Goal: Browse casually

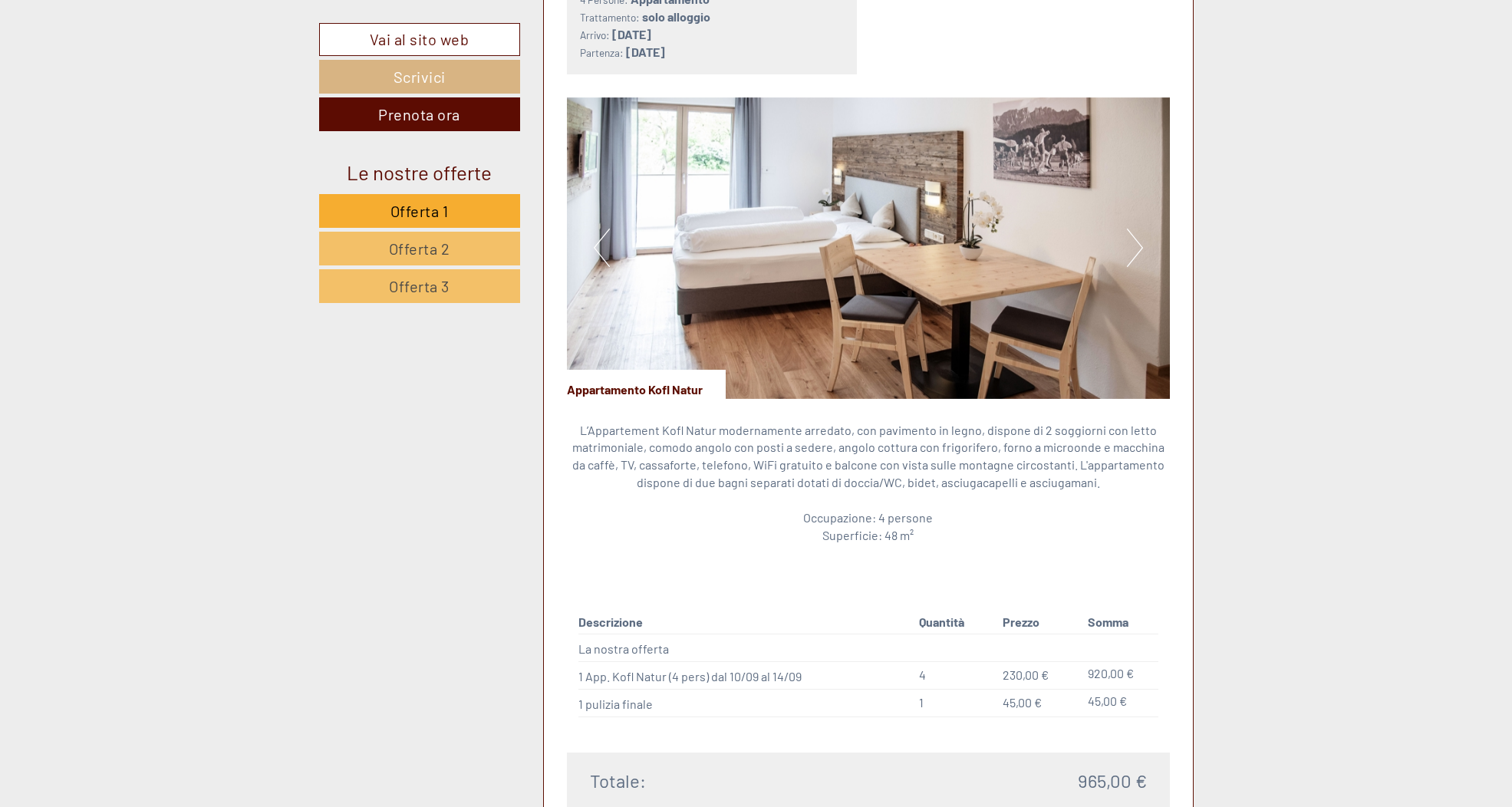
scroll to position [2120, 0]
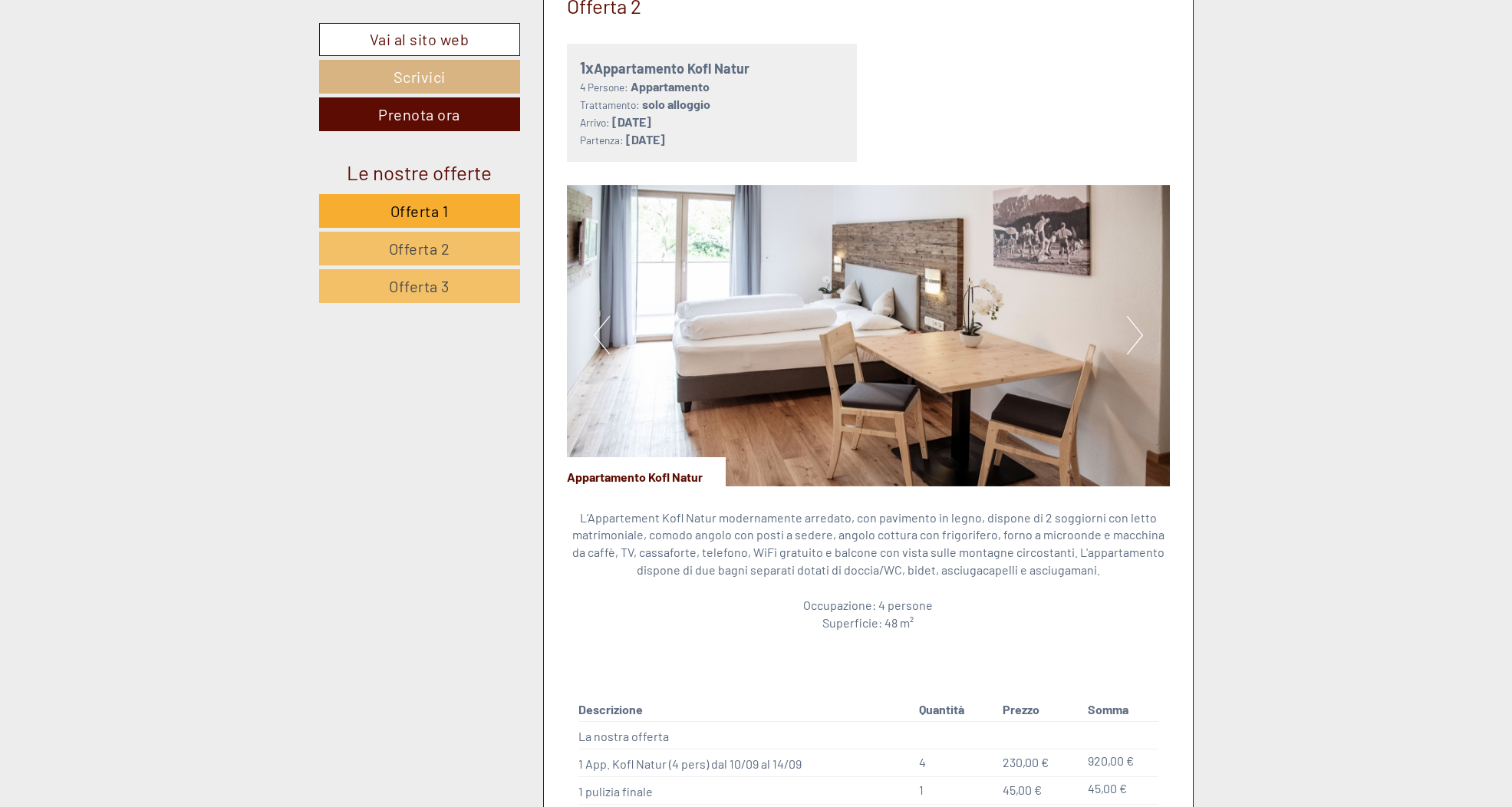
click at [1143, 343] on img at bounding box center [868, 335] width 603 height 301
click at [1138, 340] on button "Next" at bounding box center [1135, 336] width 16 height 38
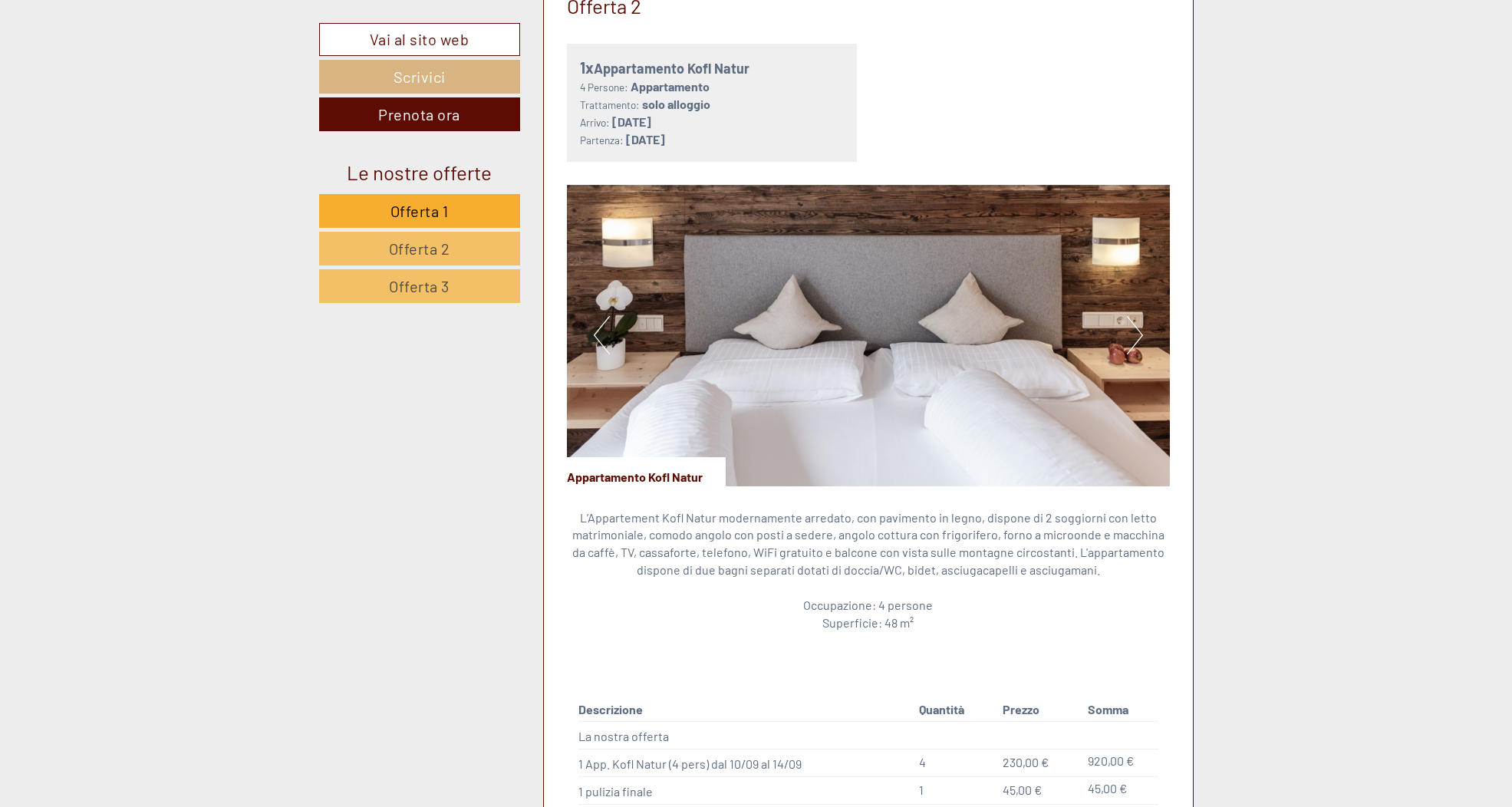
click at [1137, 340] on button "Next" at bounding box center [1135, 336] width 16 height 38
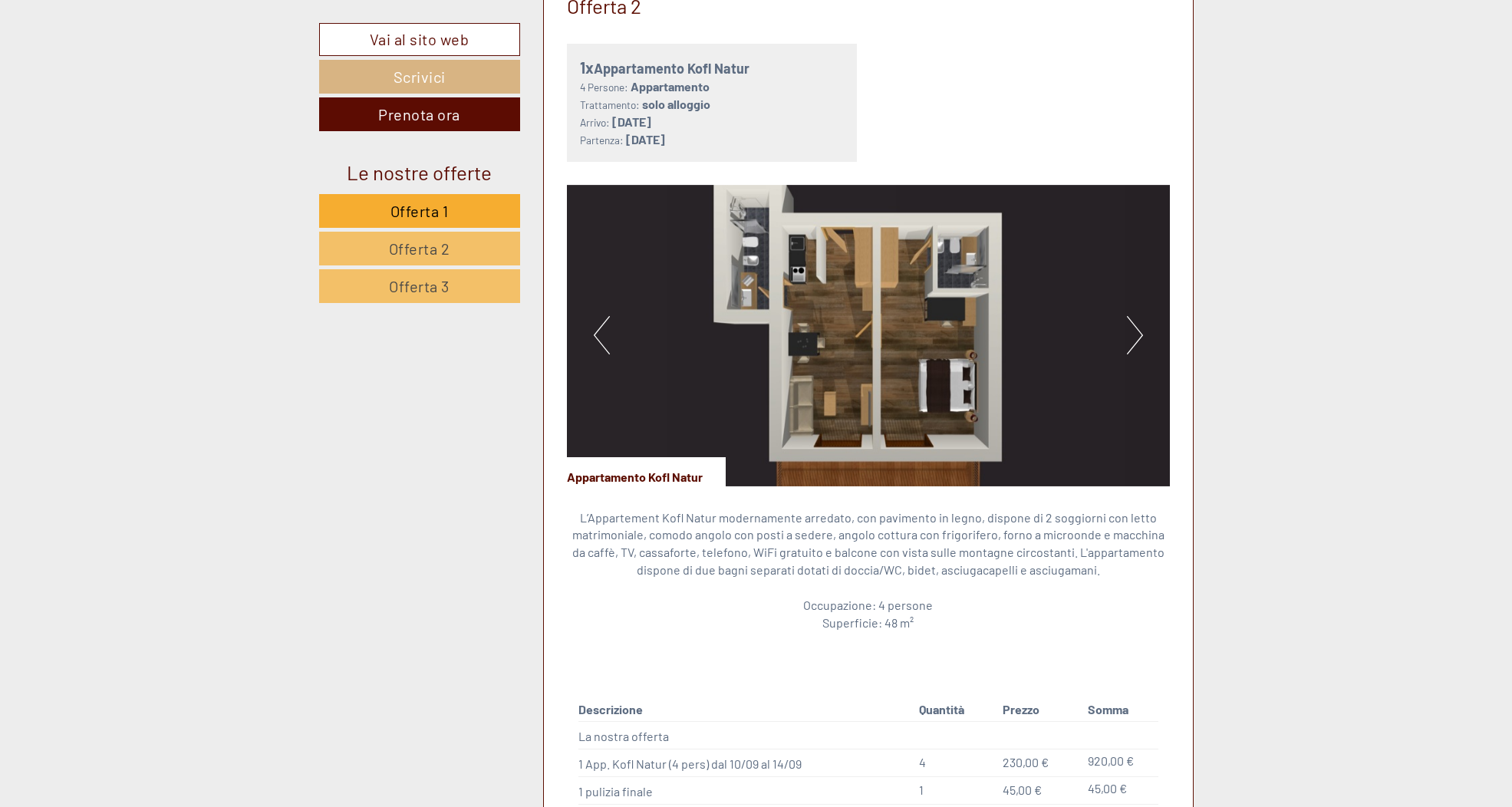
click at [1136, 340] on button "Next" at bounding box center [1135, 336] width 16 height 38
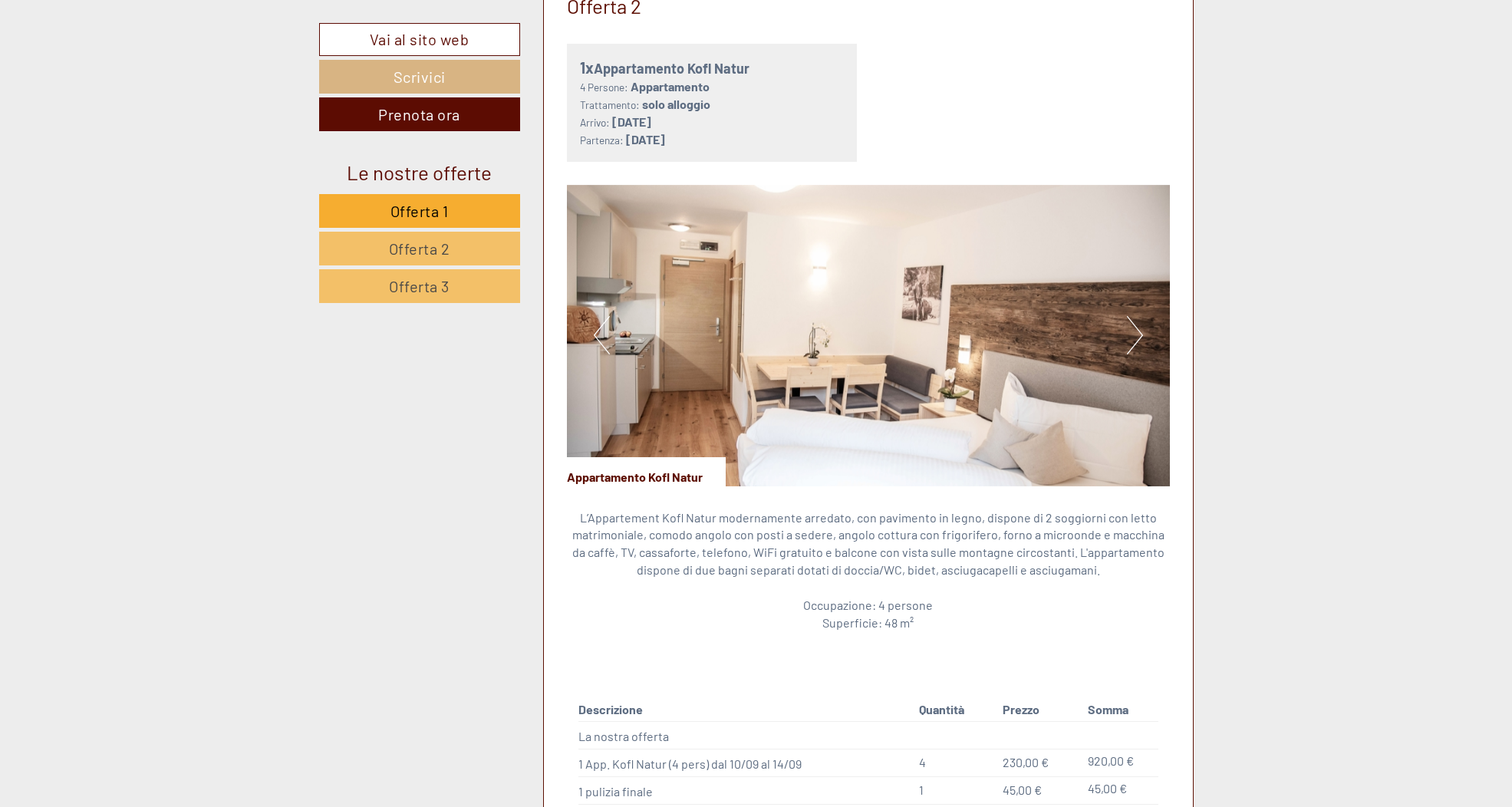
click at [1136, 340] on button "Next" at bounding box center [1135, 336] width 16 height 38
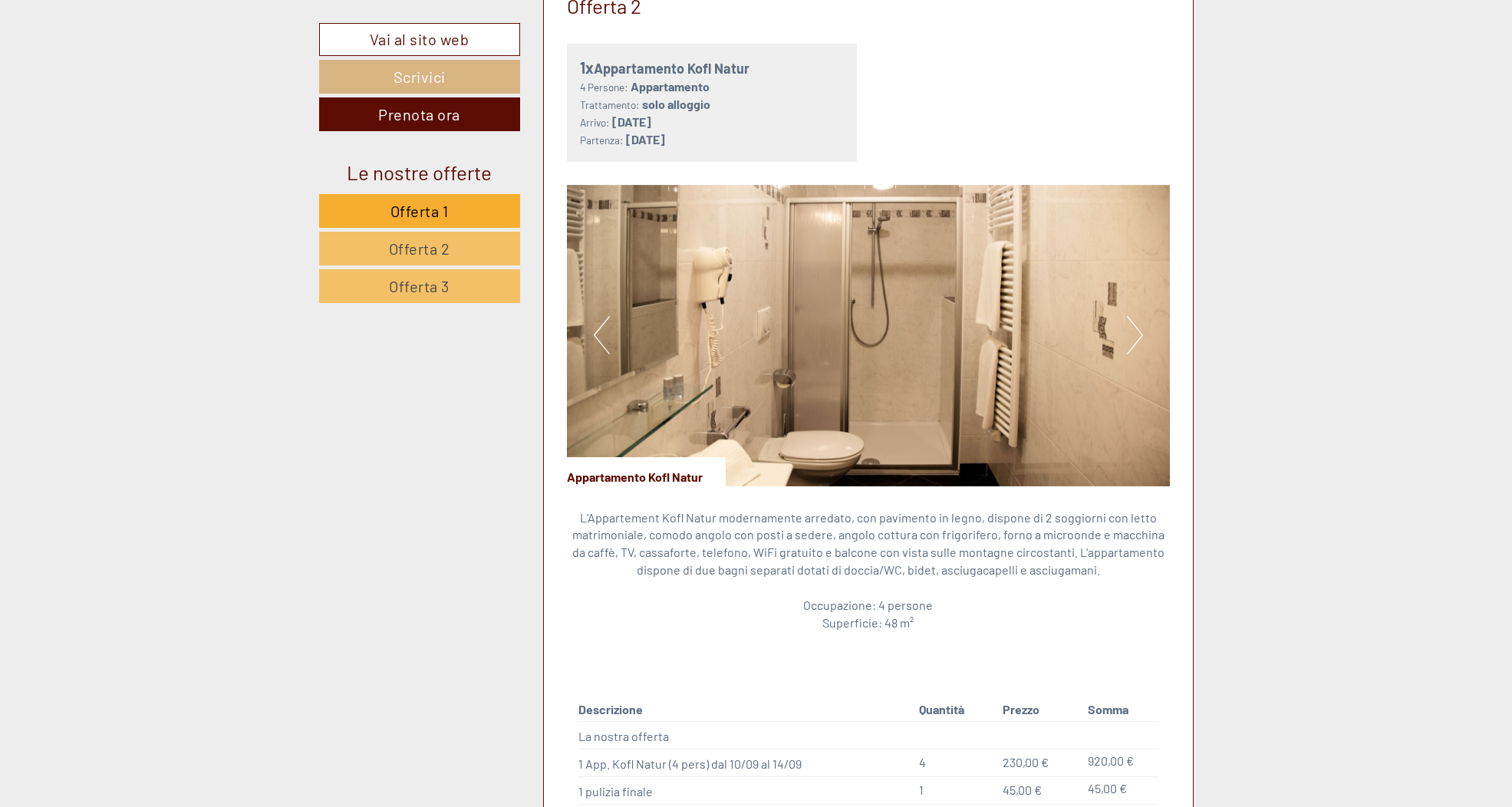
click at [1136, 340] on button "Next" at bounding box center [1135, 336] width 16 height 38
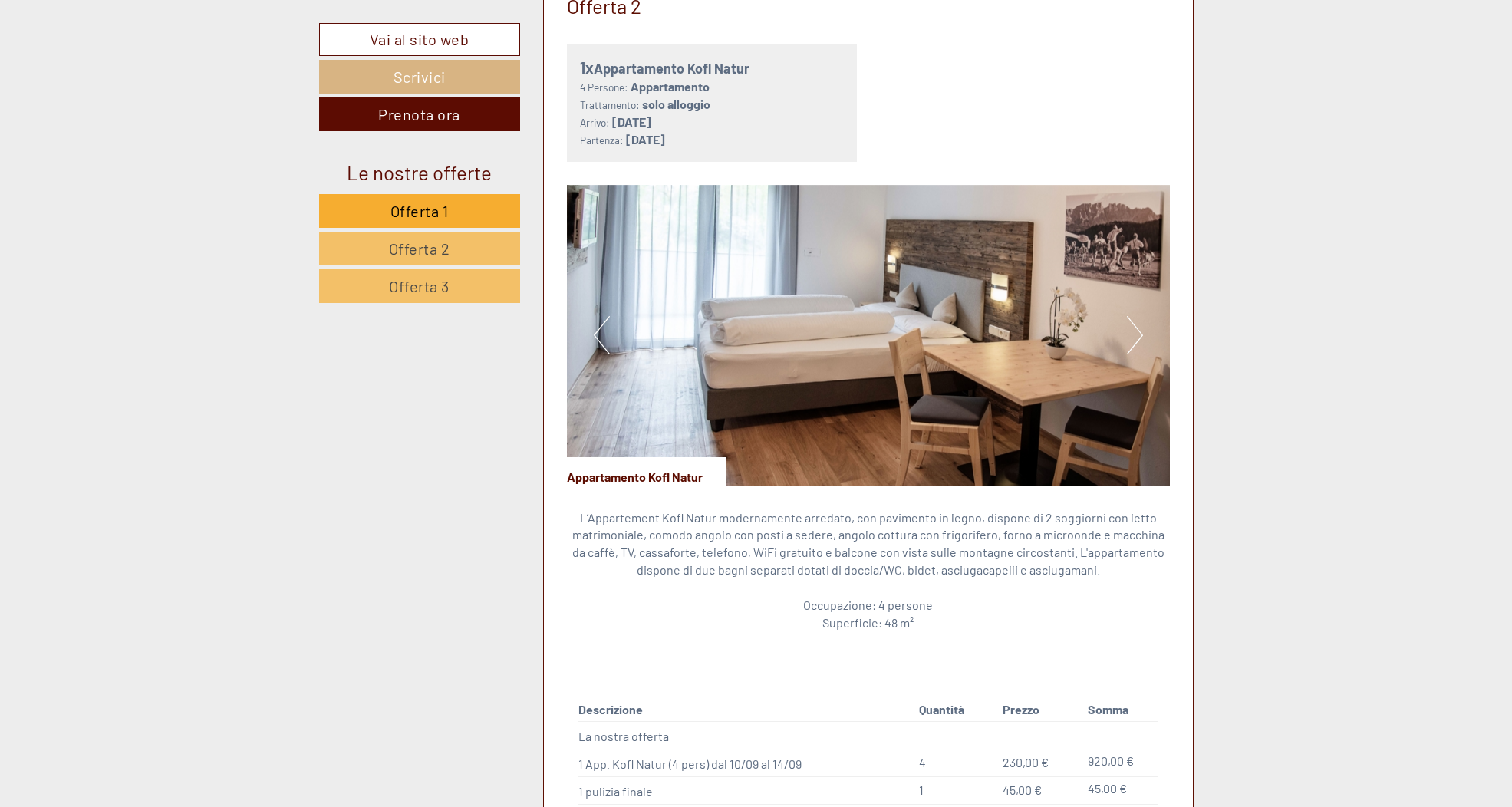
click at [1136, 340] on button "Next" at bounding box center [1135, 336] width 16 height 38
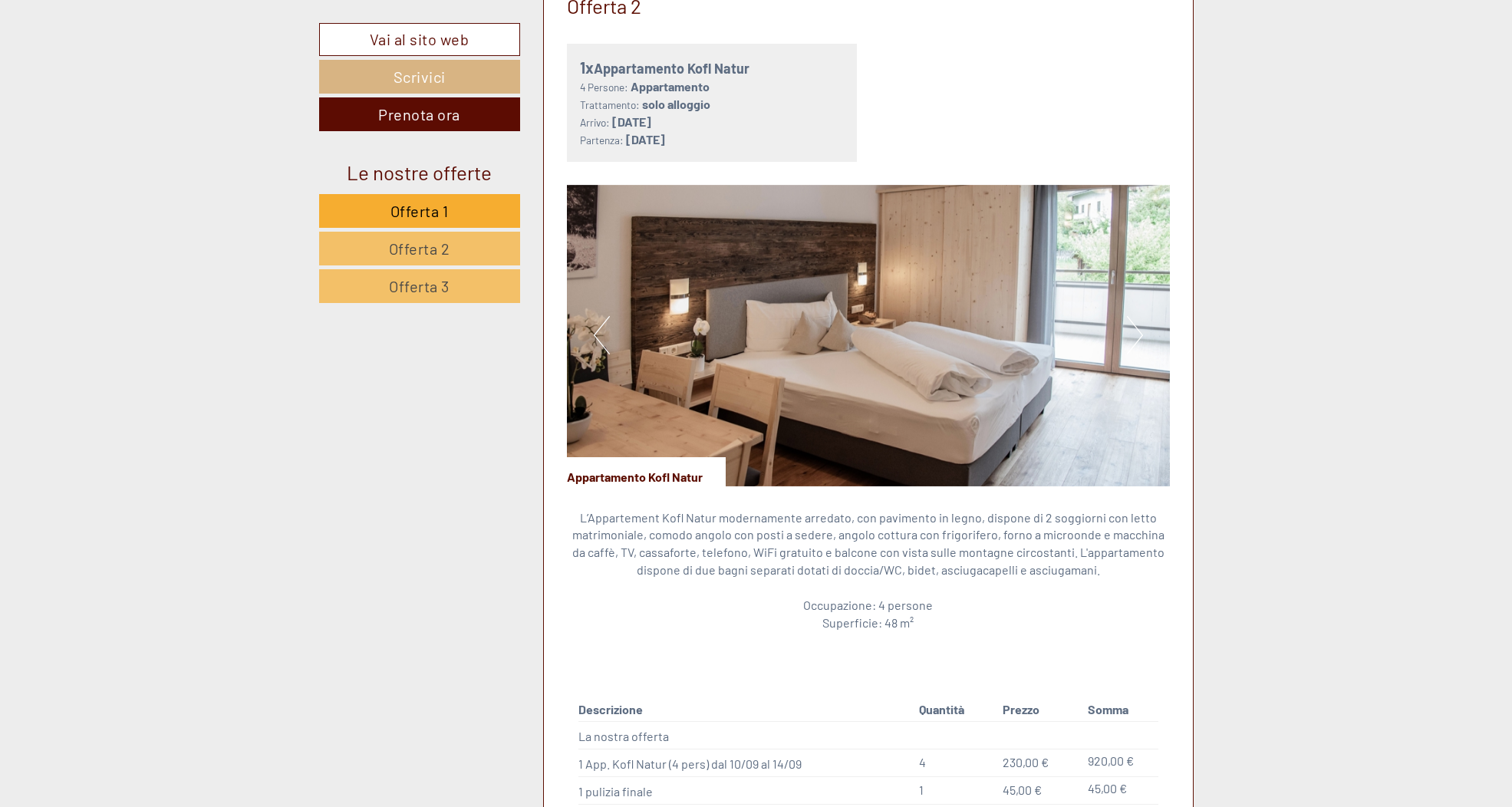
click at [1136, 340] on button "Next" at bounding box center [1135, 336] width 16 height 38
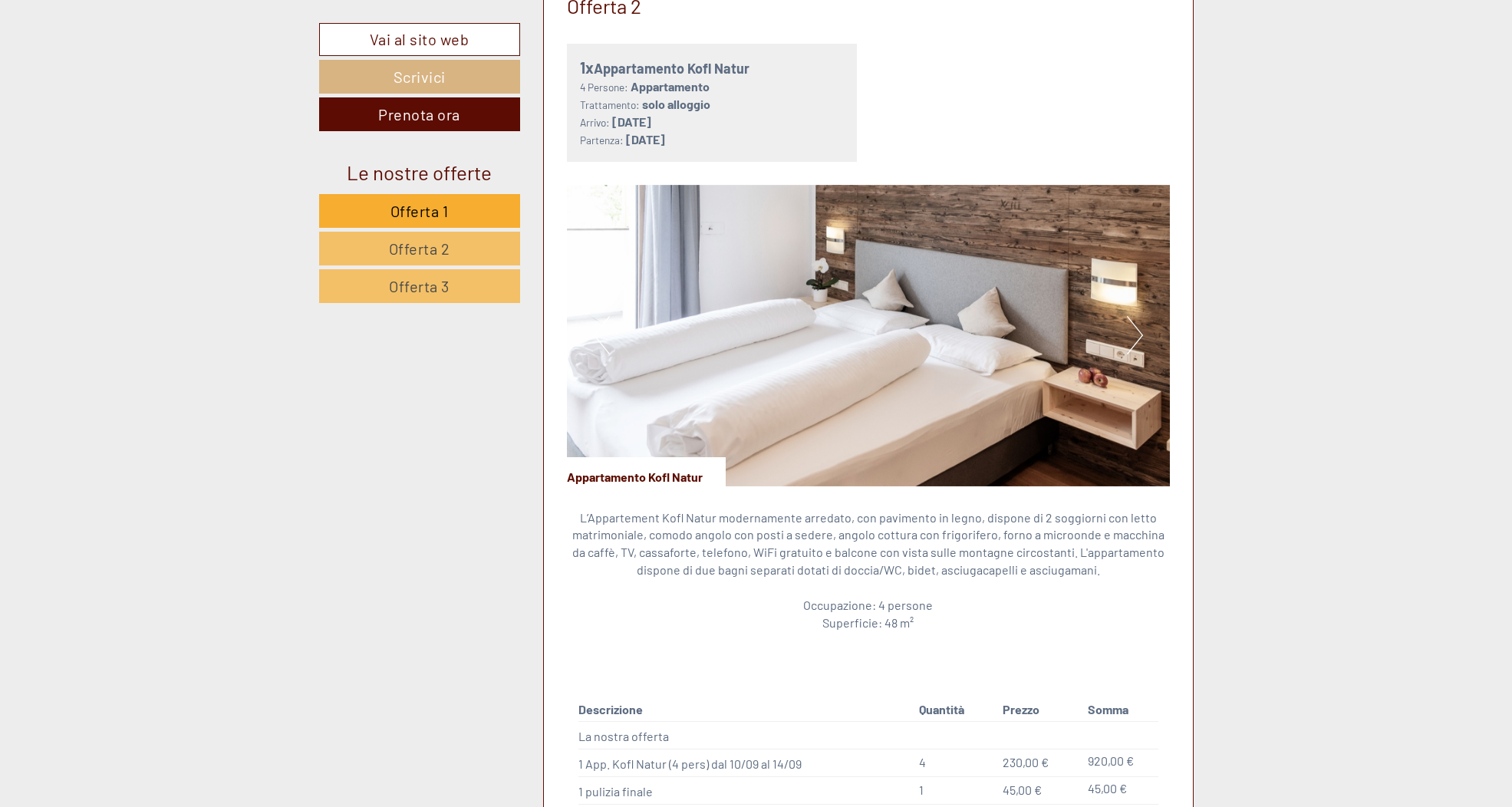
click at [1136, 340] on button "Next" at bounding box center [1135, 336] width 16 height 38
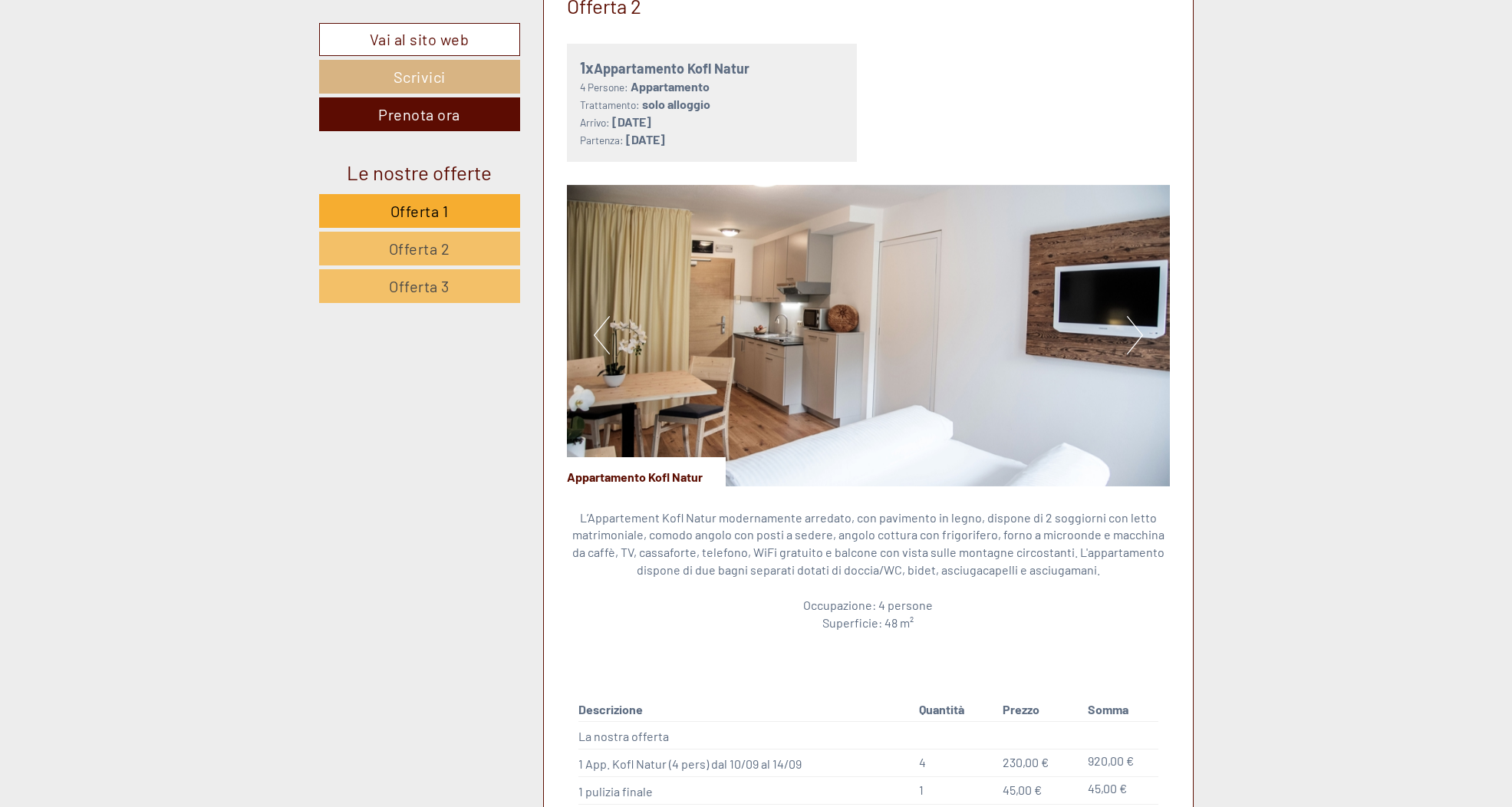
click at [1136, 340] on button "Next" at bounding box center [1135, 336] width 16 height 38
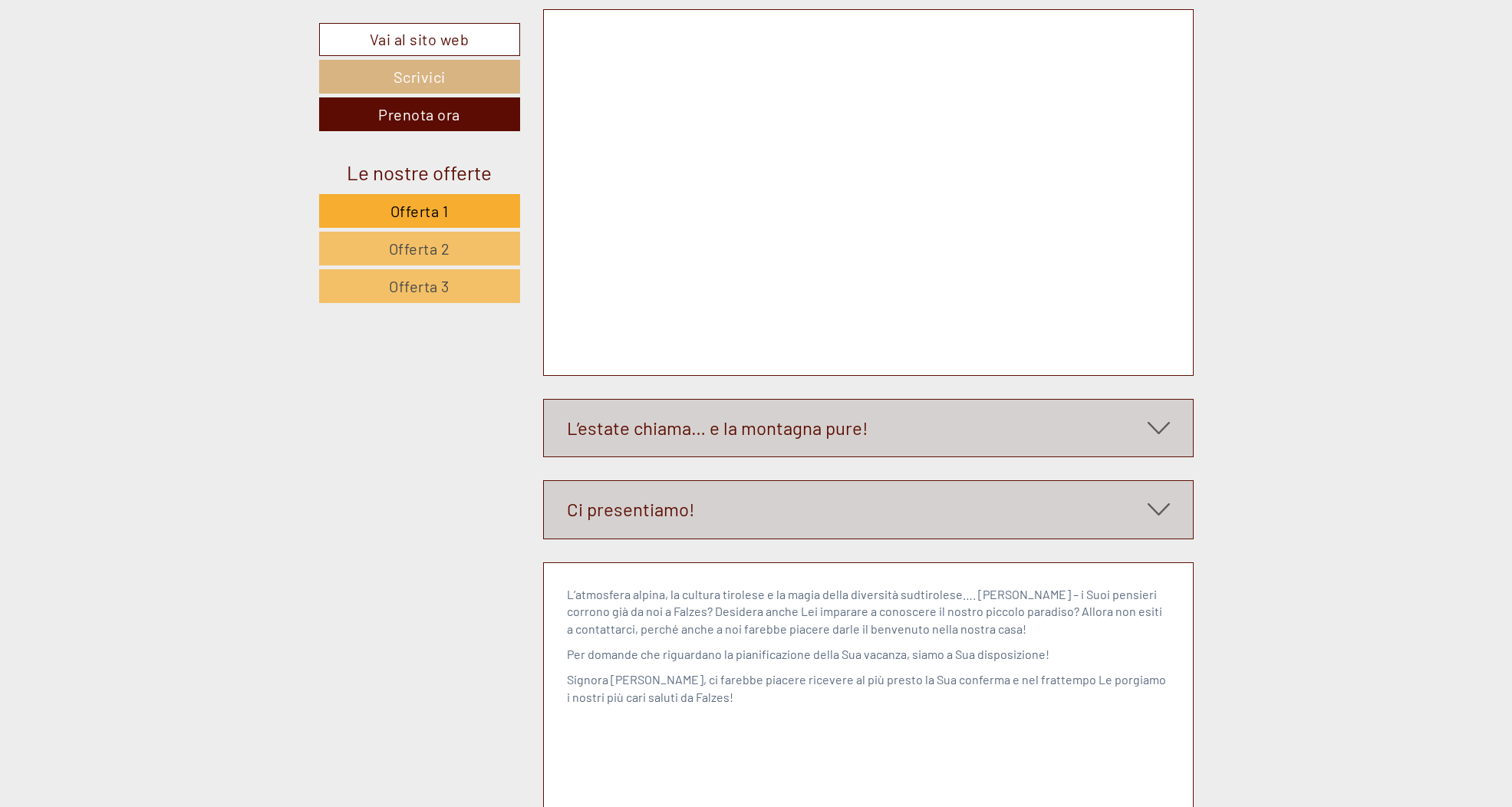
scroll to position [7783, 0]
